Goal: Transaction & Acquisition: Purchase product/service

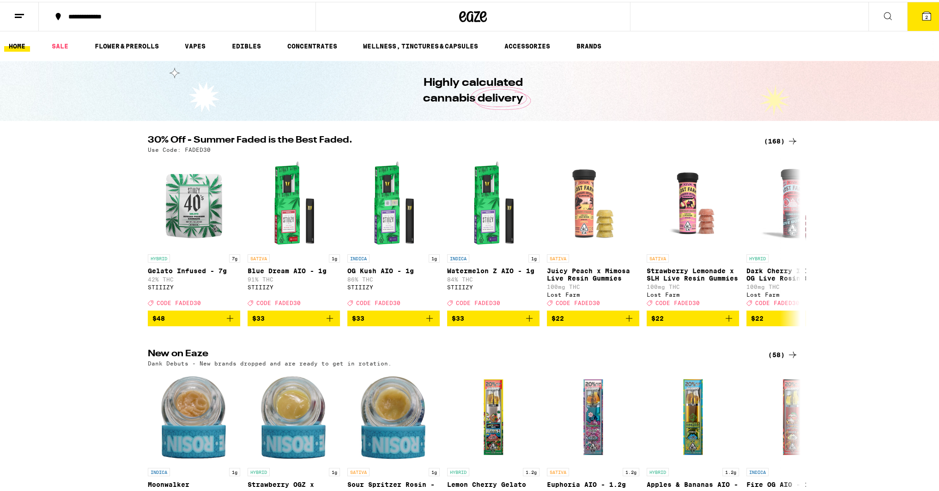
click at [925, 13] on span "2" at bounding box center [926, 15] width 3 height 6
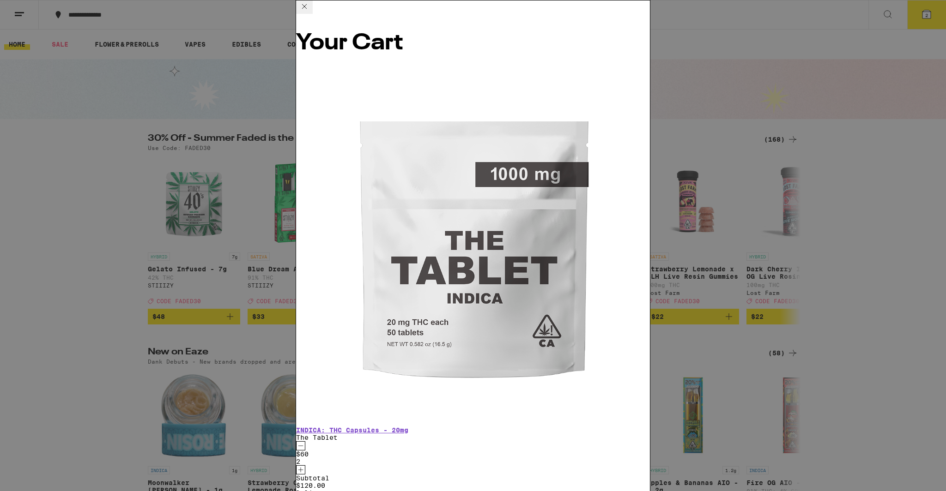
click at [305, 441] on icon "Decrement" at bounding box center [300, 446] width 8 height 11
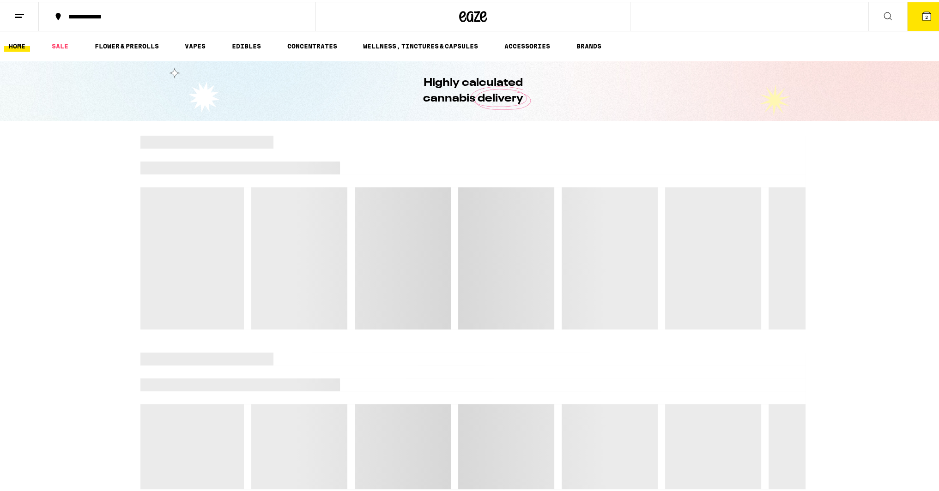
click at [19, 12] on line at bounding box center [19, 12] width 9 height 0
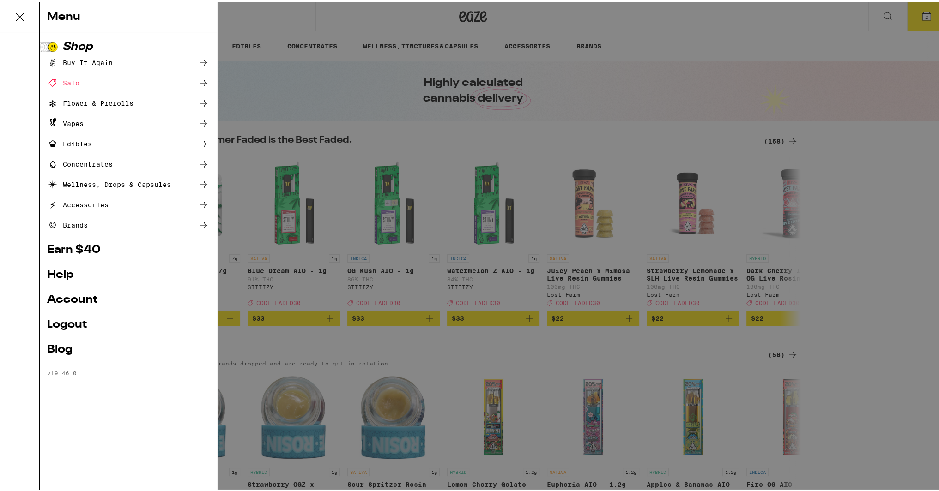
click at [293, 25] on div "Menu Shop Buy It Again Sale Flower & Prerolls Vapes Edibles Concentrates Wellne…" at bounding box center [473, 245] width 946 height 491
